Goal: Information Seeking & Learning: Learn about a topic

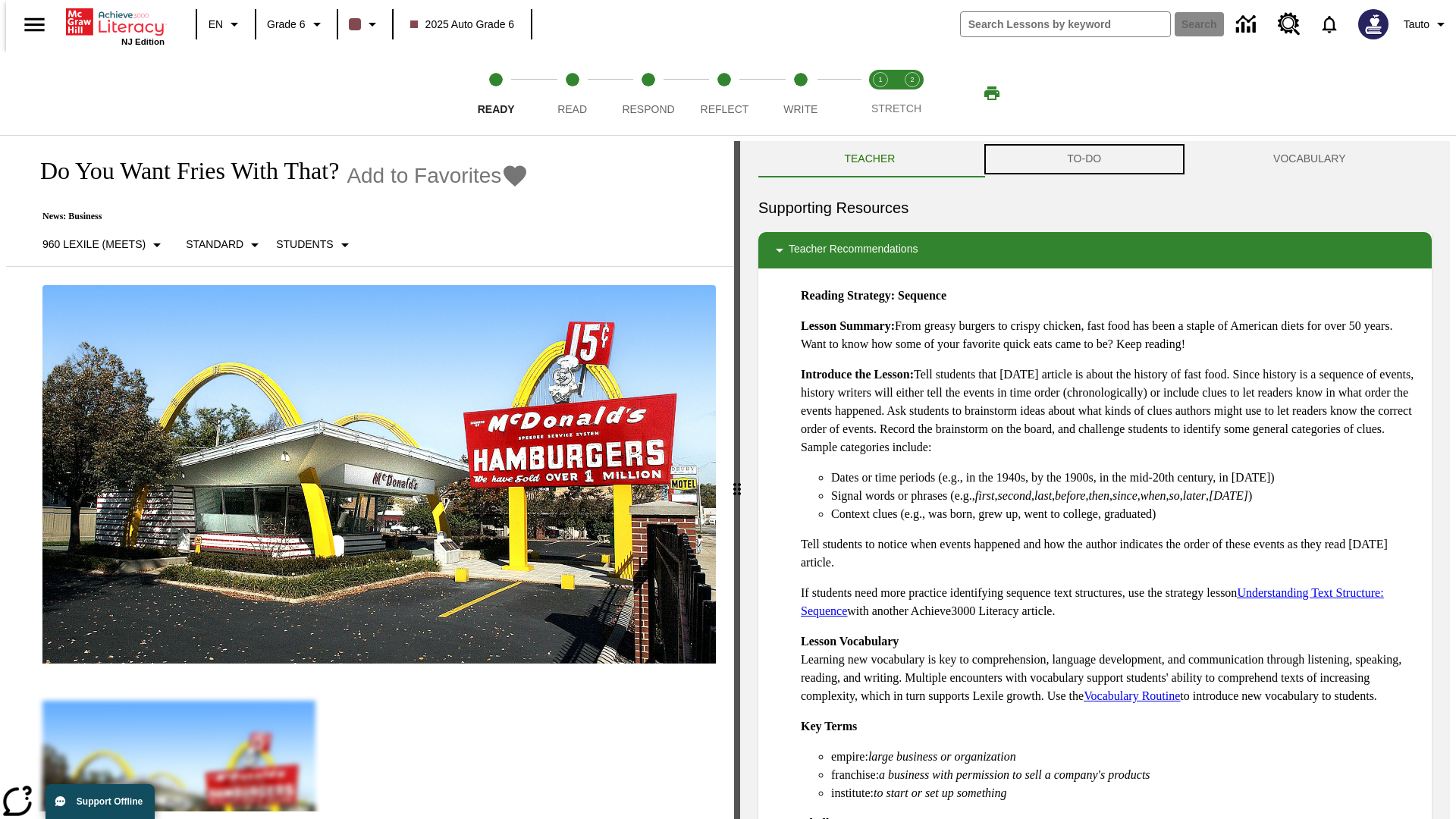
click at [1084, 160] on button "TO-DO" at bounding box center [1084, 159] width 206 height 37
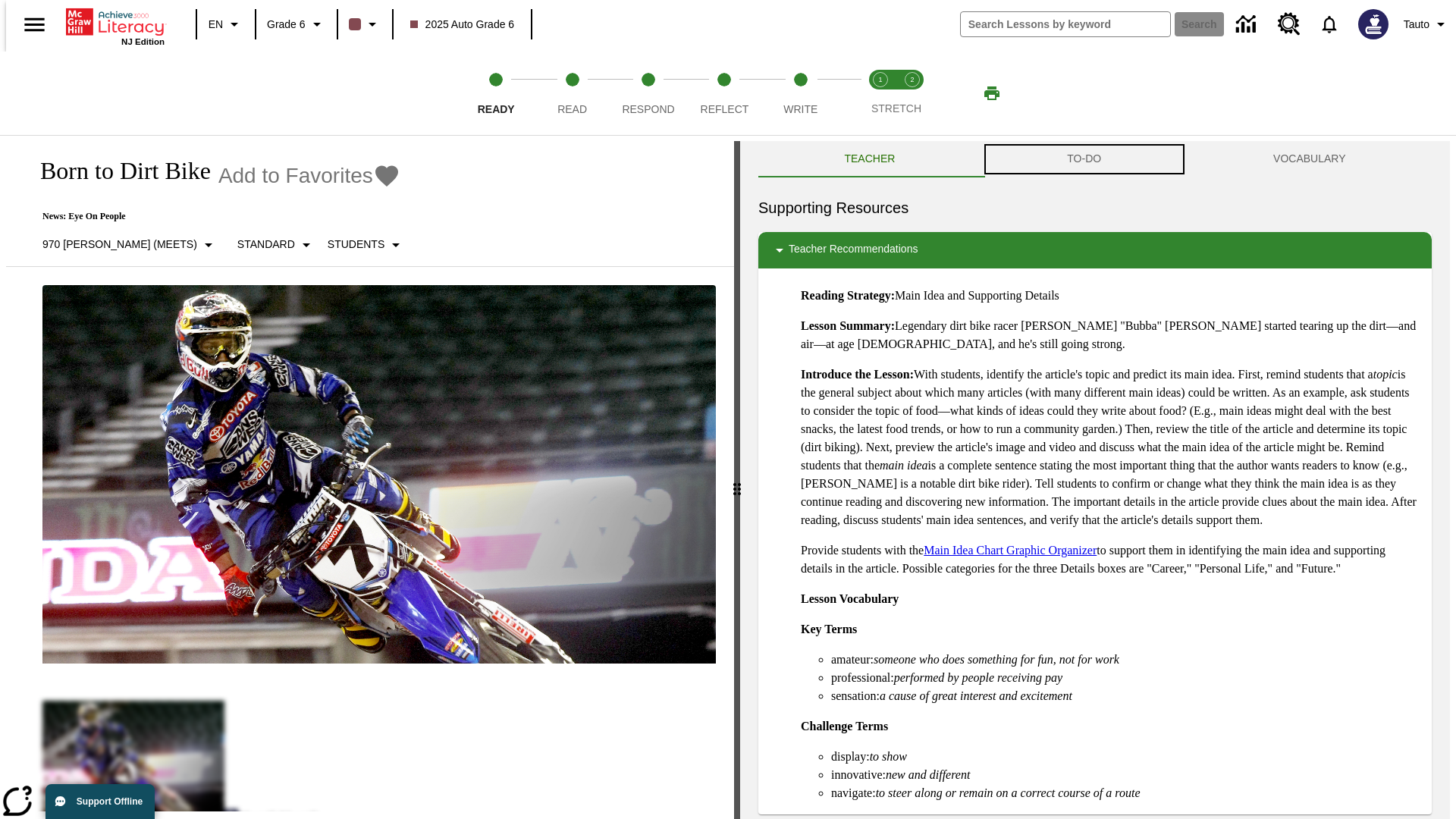
click at [1084, 160] on button "TO-DO" at bounding box center [1084, 159] width 206 height 37
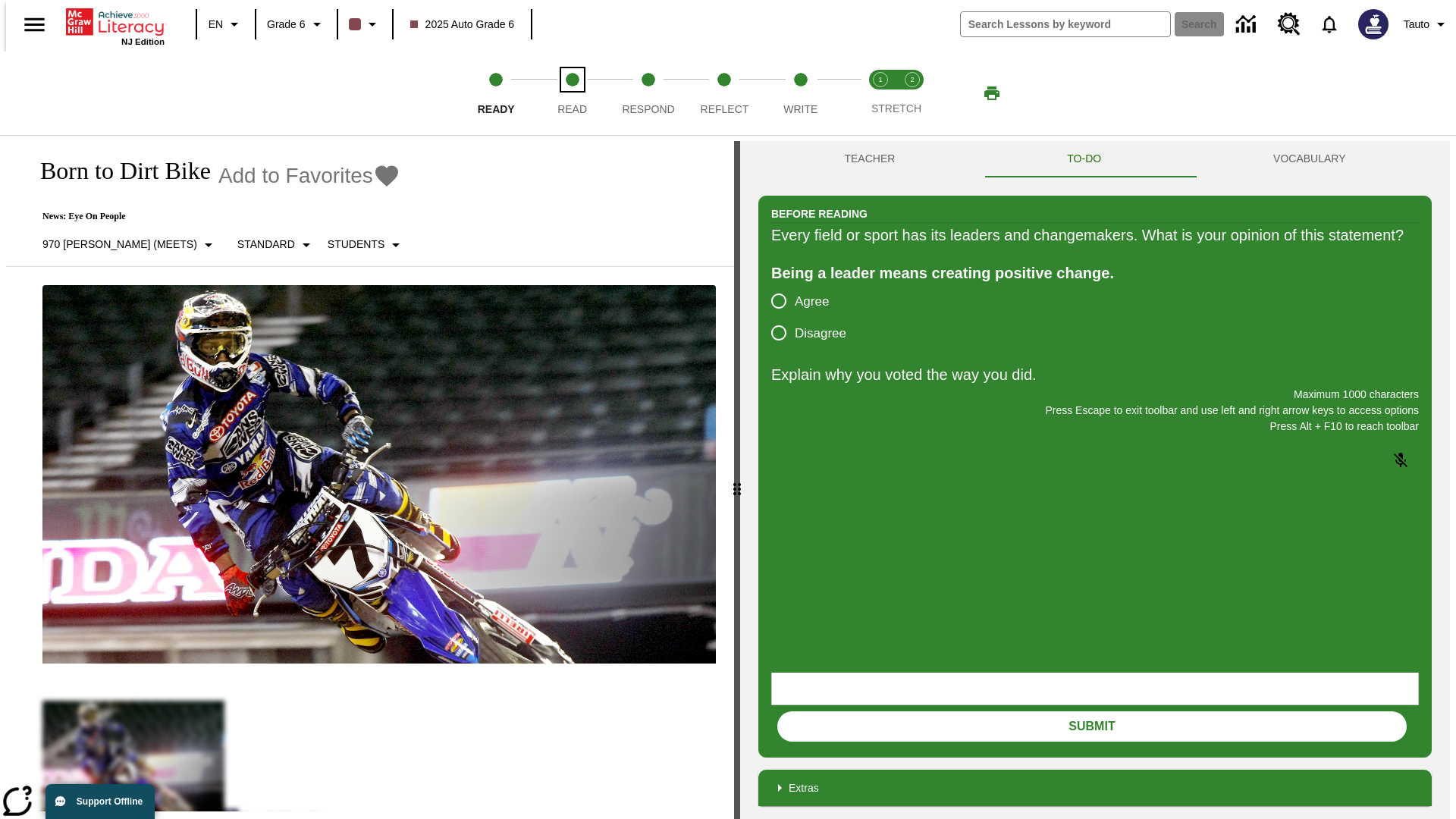
click at [572, 93] on span "Read" at bounding box center [571, 103] width 30 height 27
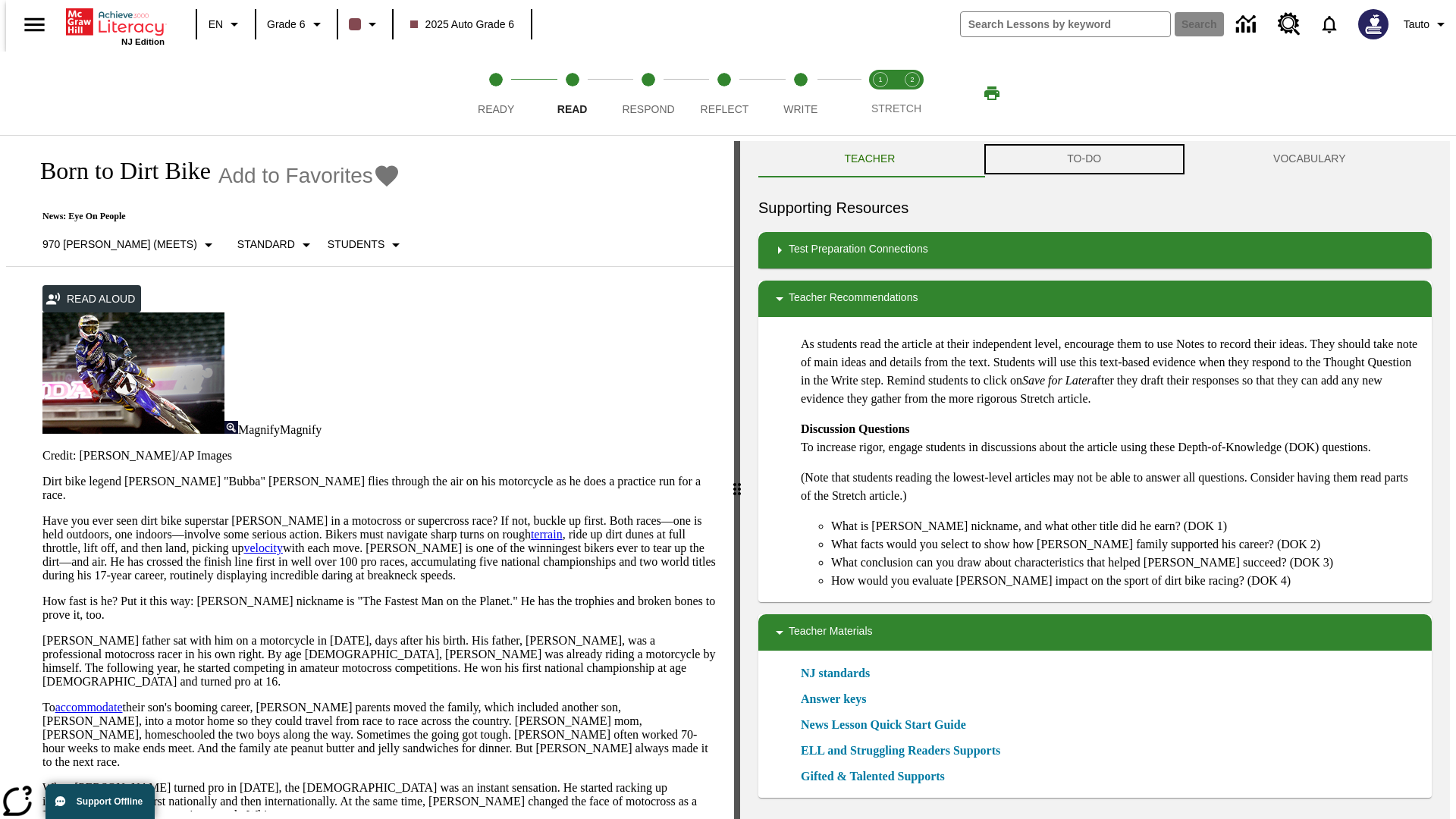
scroll to position [1, 0]
click at [1084, 160] on button "TO-DO" at bounding box center [1084, 158] width 206 height 37
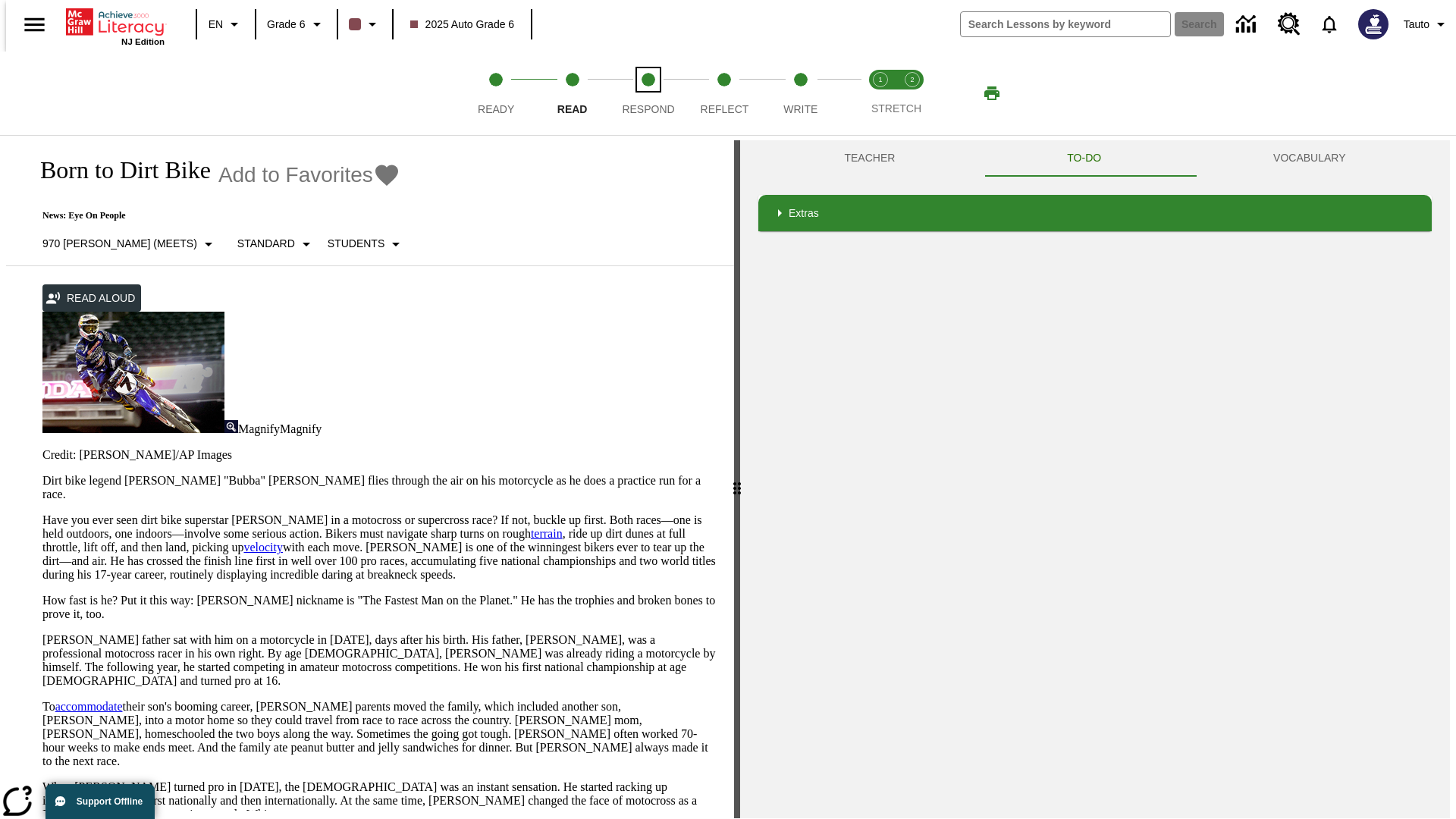
click at [648, 93] on span "Respond" at bounding box center [647, 103] width 52 height 27
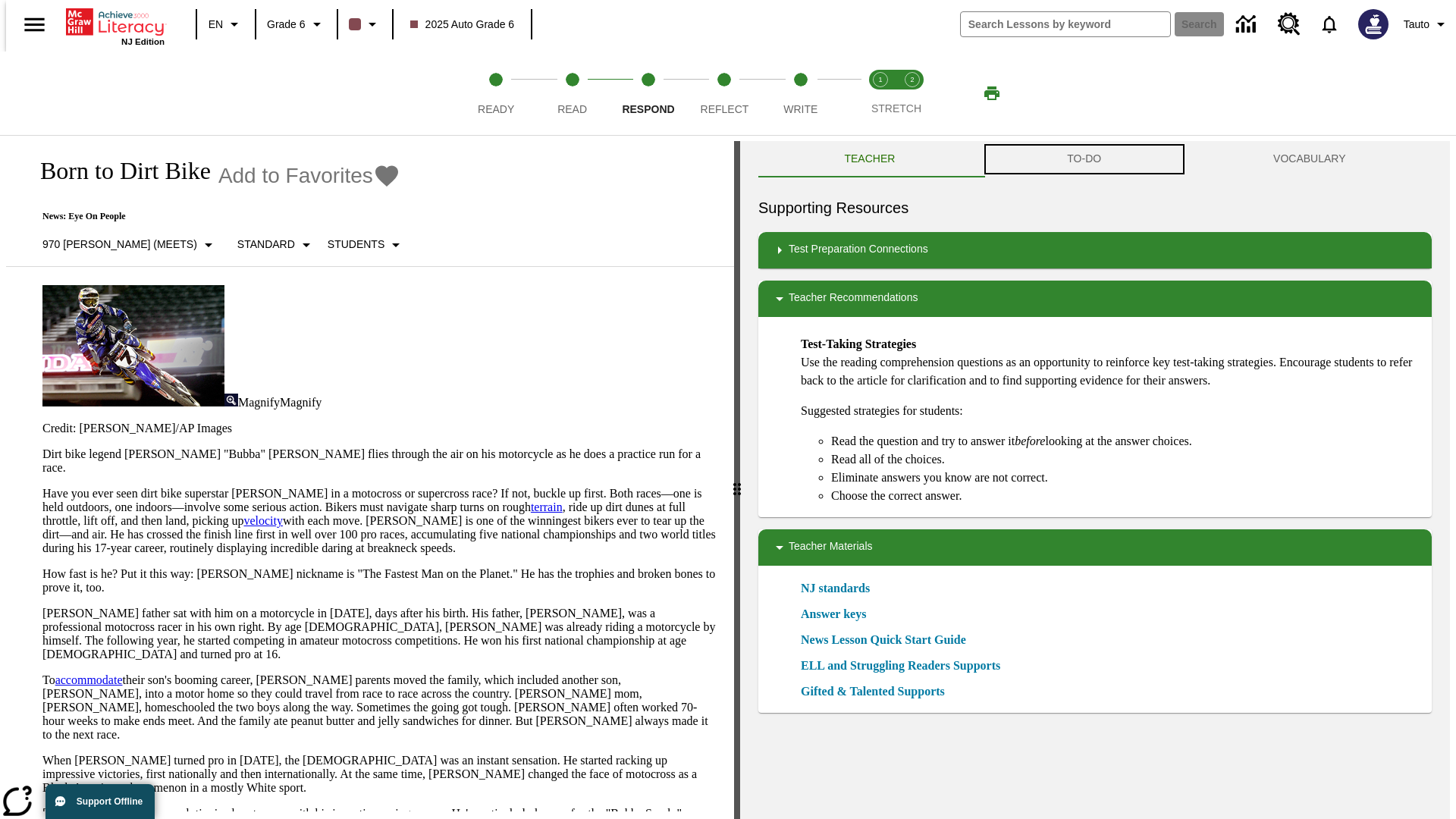
scroll to position [1, 0]
click at [1084, 160] on button "TO-DO" at bounding box center [1084, 158] width 206 height 37
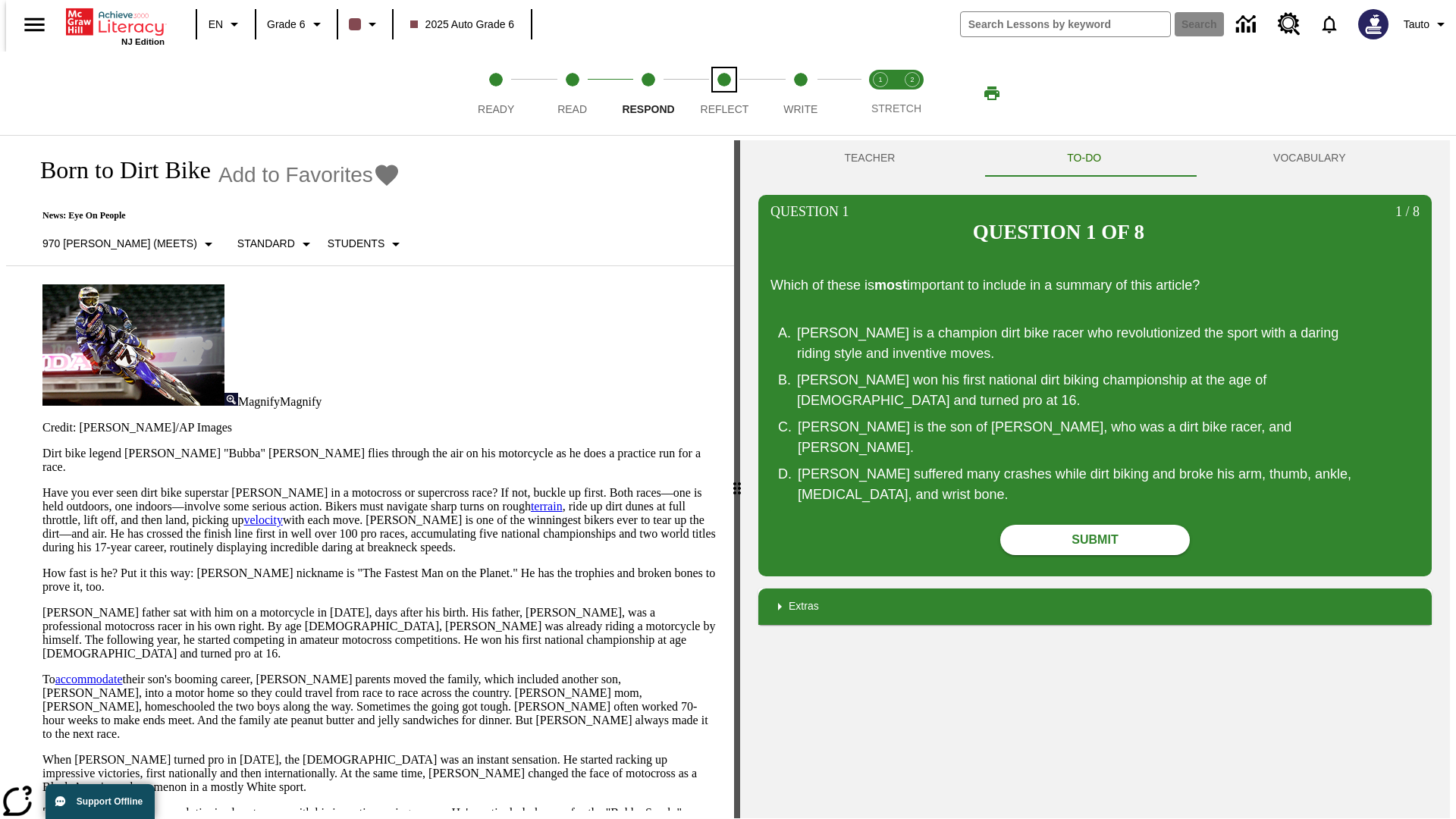
click at [724, 93] on span "Reflect" at bounding box center [724, 103] width 48 height 27
